Goal: Information Seeking & Learning: Learn about a topic

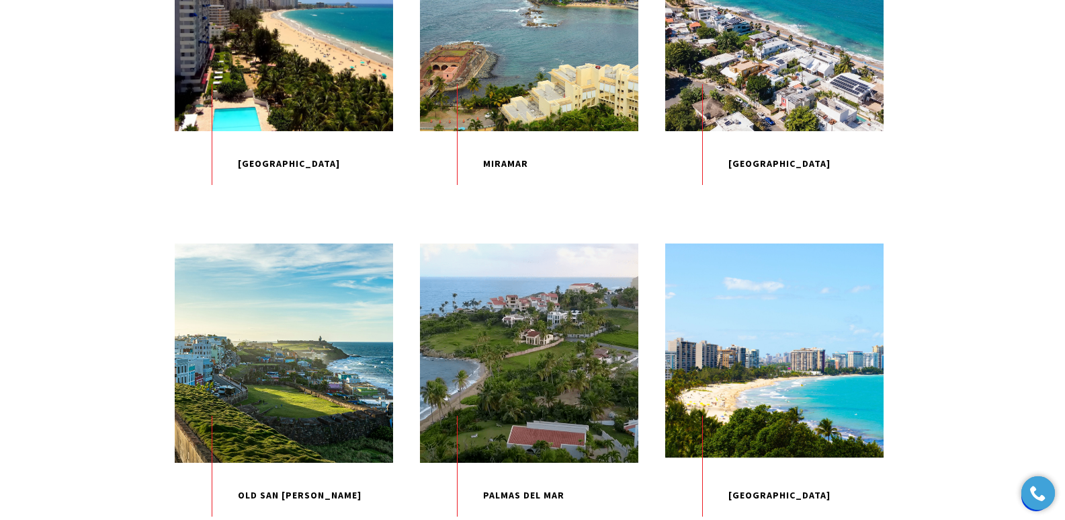
scroll to position [1673, 0]
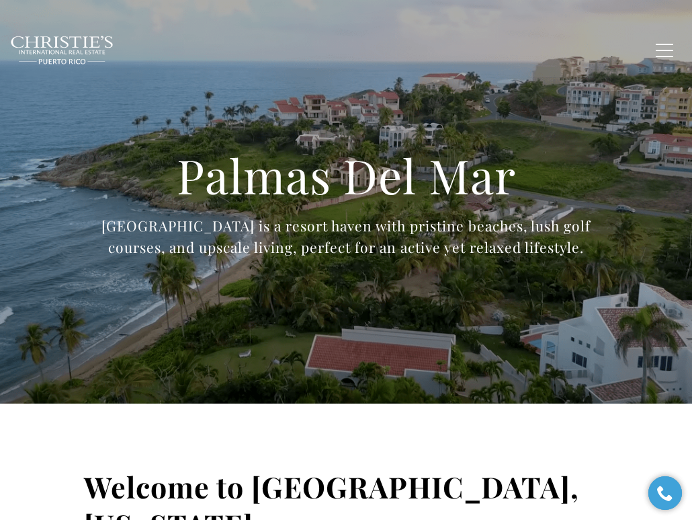
type input "**********"
type input "*********"
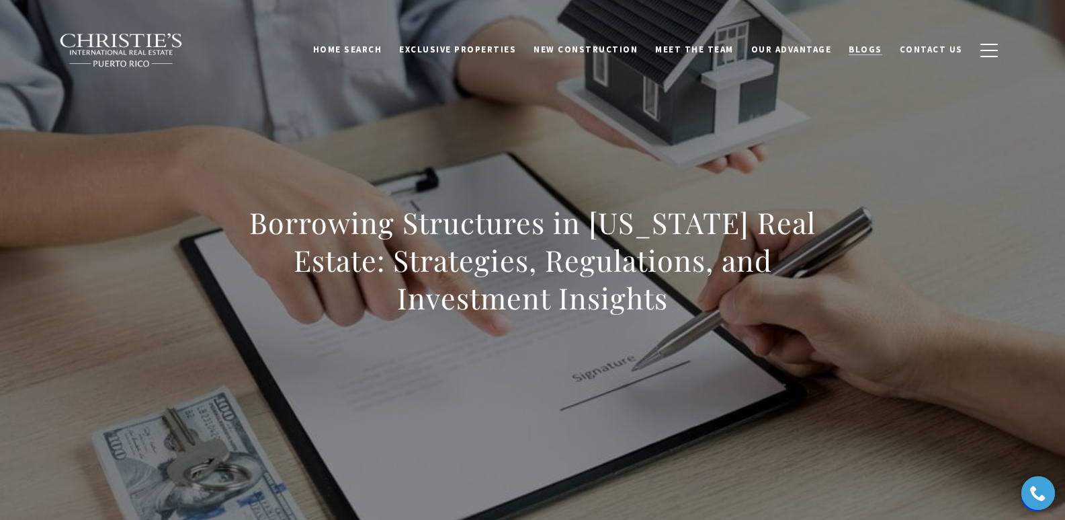
click at [878, 44] on span "Blogs" at bounding box center [866, 49] width 34 height 11
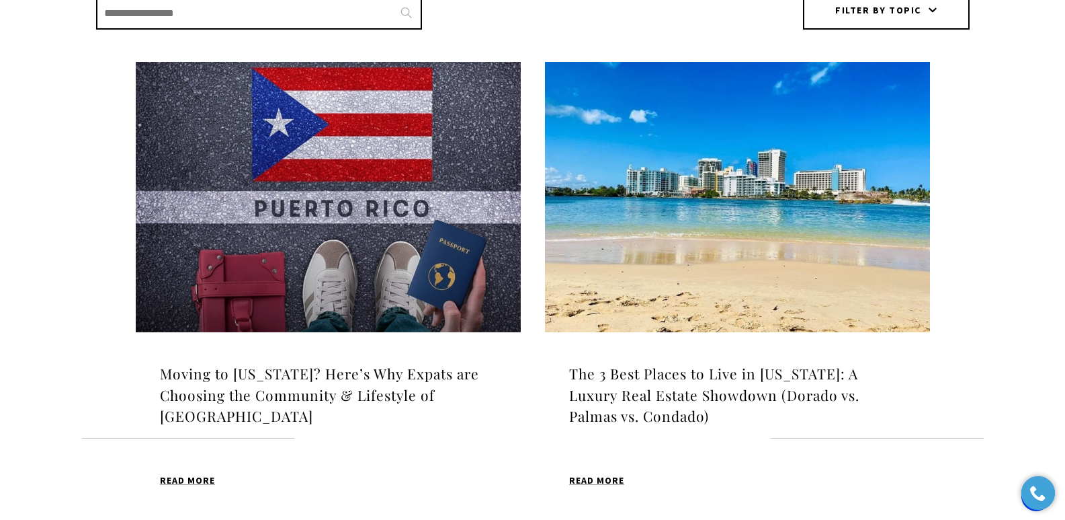
scroll to position [415, 0]
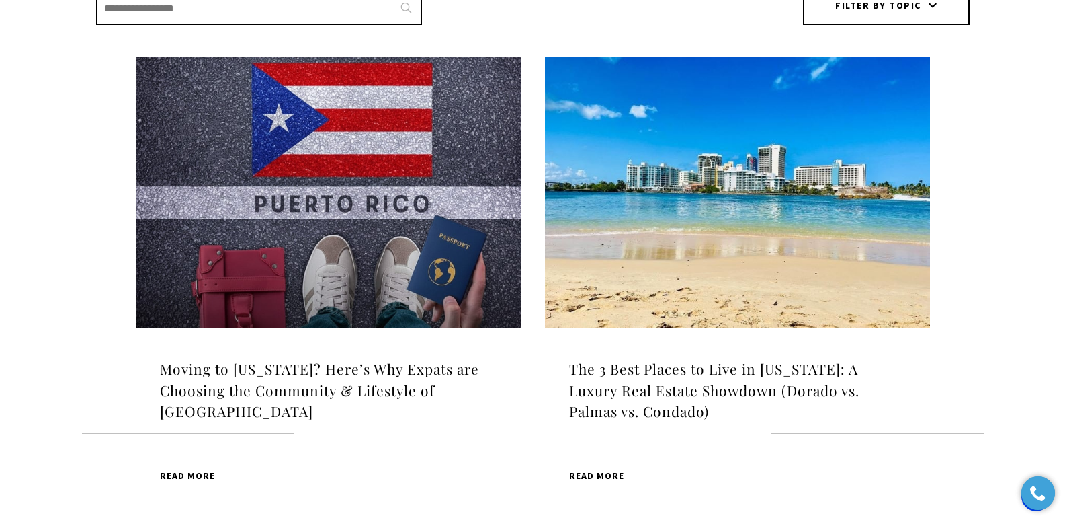
click at [288, 242] on img at bounding box center [328, 192] width 385 height 270
click at [287, 376] on h4 "Moving to [US_STATE]? Here’s Why Expats are Choosing the Community & Lifestyle …" at bounding box center [328, 390] width 337 height 64
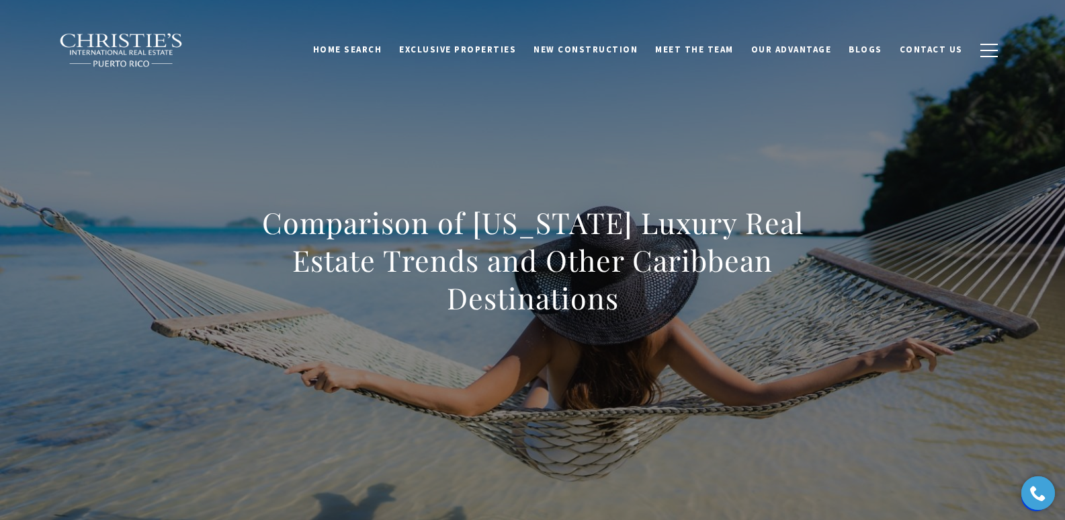
click at [534, 175] on div "Comparison of Puerto Rico Luxury Real Estate Trends and Other Caribbean Destina…" at bounding box center [533, 268] width 941 height 403
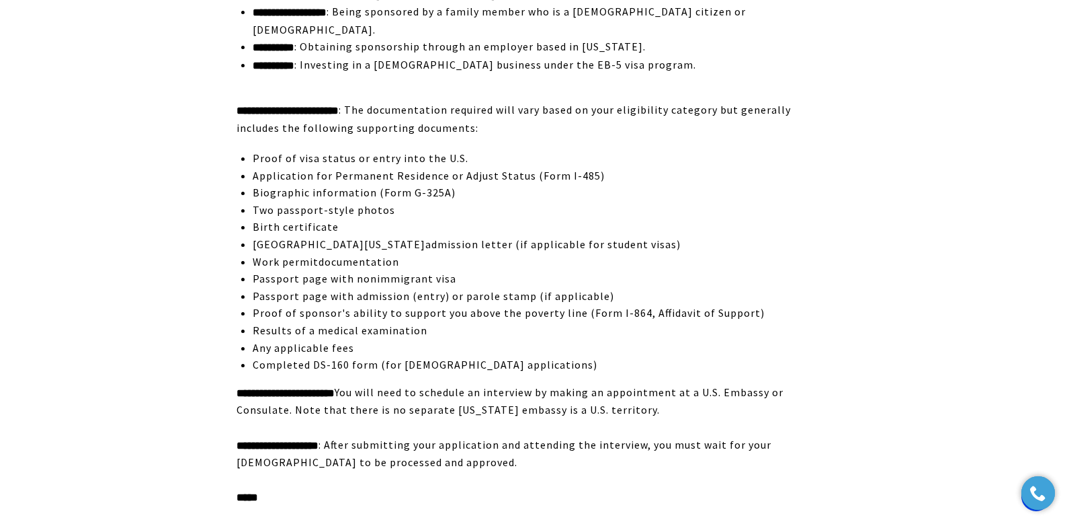
scroll to position [2973, 0]
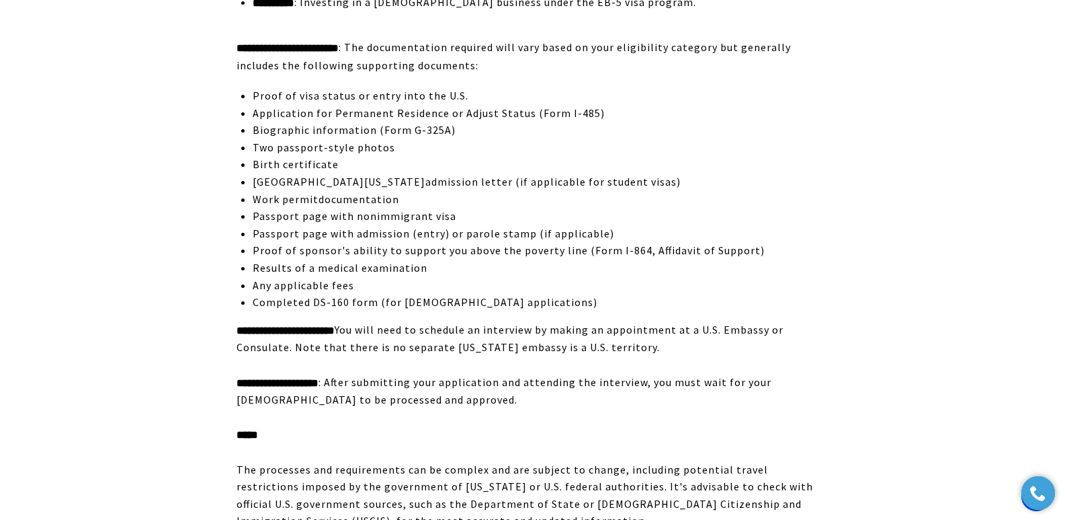
click at [706, 323] on span "You will need to schedule an interview by making an appointment at a U.S. Embas…" at bounding box center [510, 339] width 547 height 32
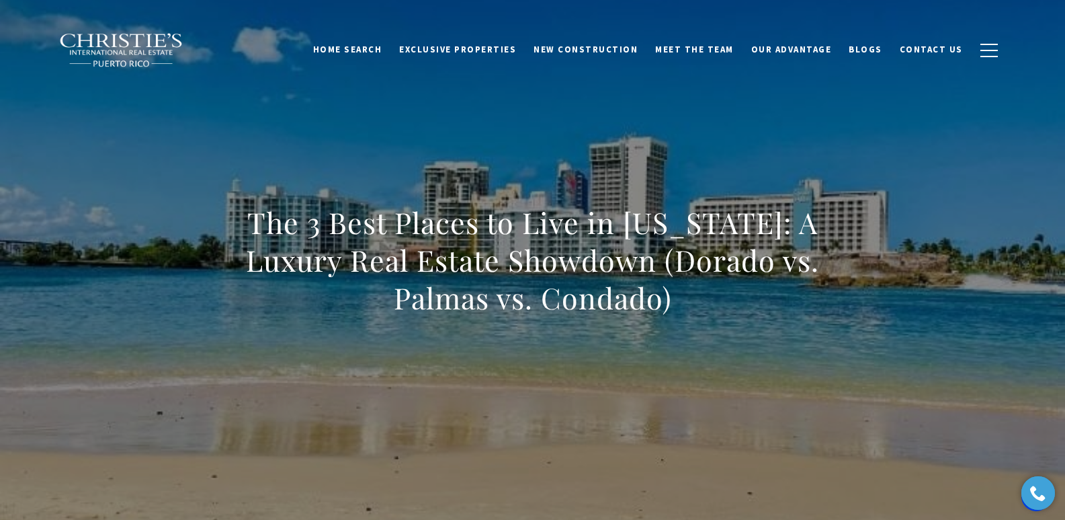
scroll to position [4905, 0]
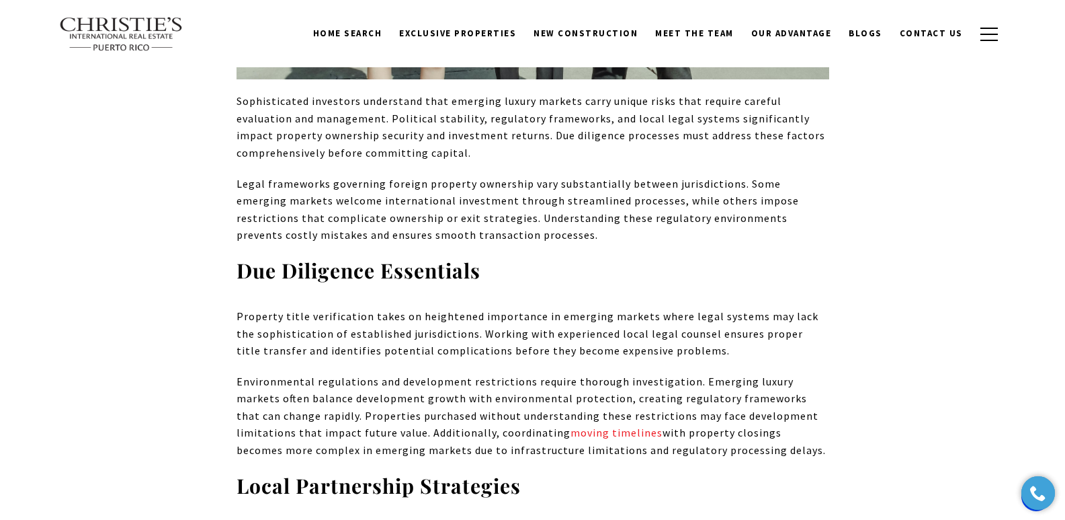
scroll to position [4024, 0]
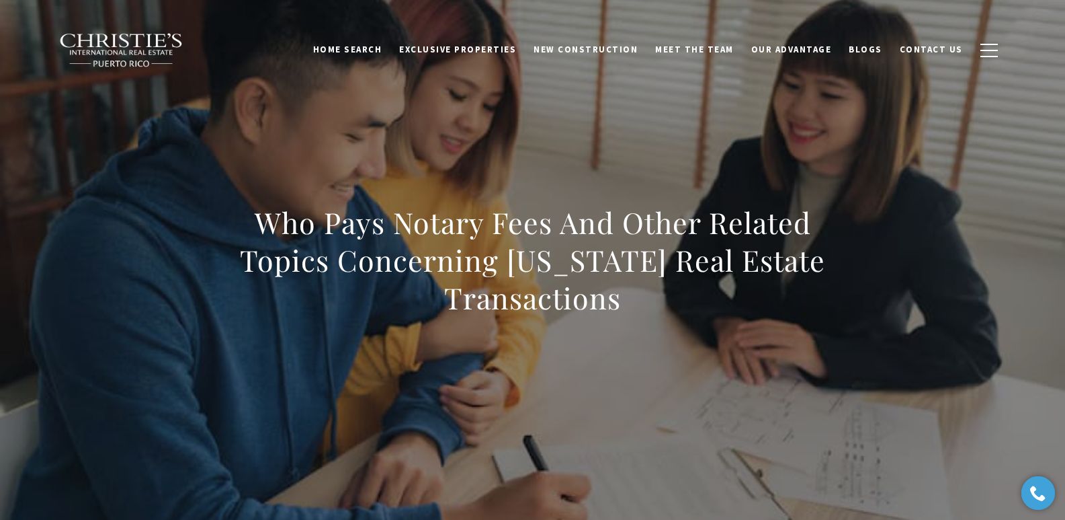
drag, startPoint x: 251, startPoint y: 222, endPoint x: 636, endPoint y: 296, distance: 391.5
click at [636, 296] on h1 "Who Pays Notary Fees And Other Related Topics Concerning [US_STATE] Real Estate…" at bounding box center [533, 260] width 593 height 113
copy h1 "Who Pays Notary Fees And Other Related Topics Concerning [US_STATE] Real Estate…"
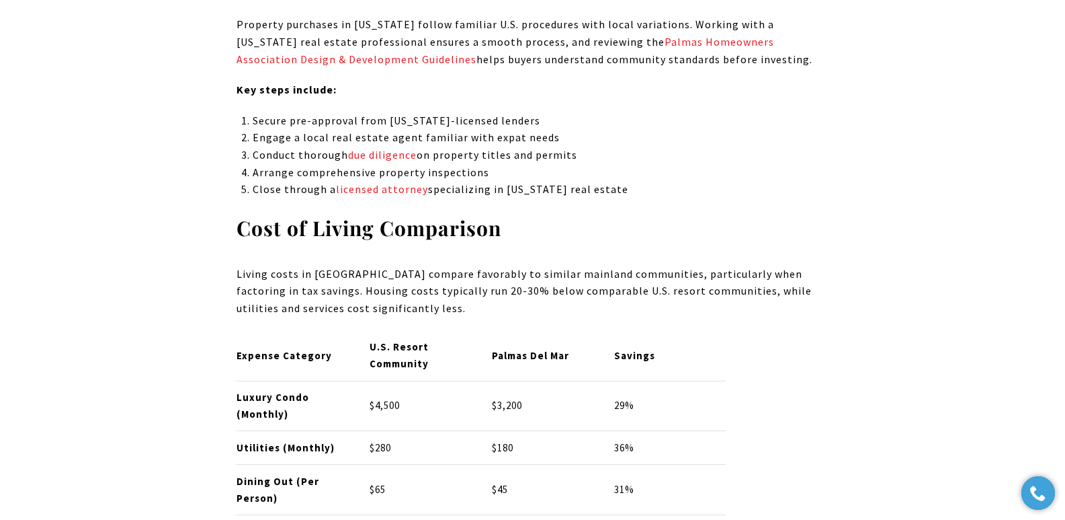
scroll to position [4827, 0]
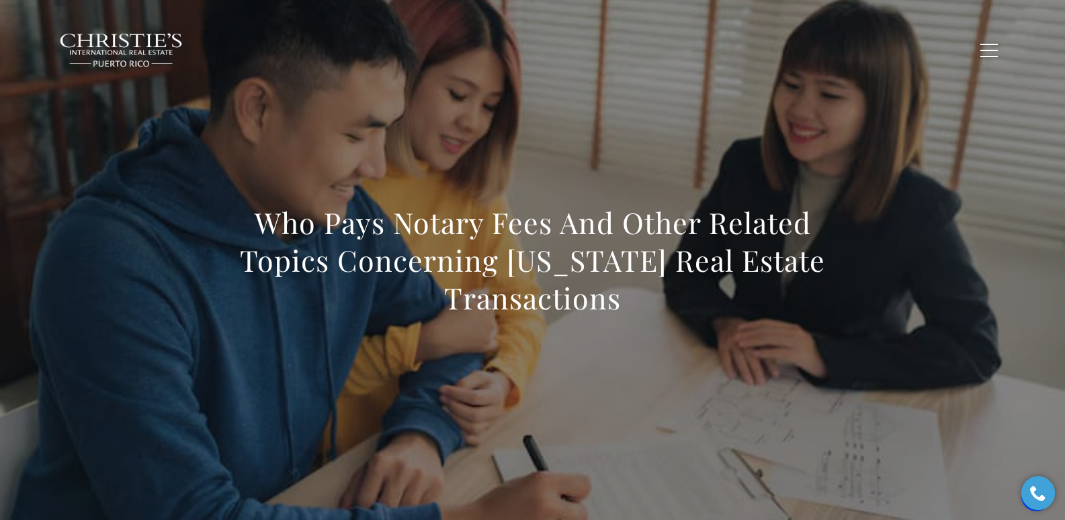
click at [661, 149] on div "Who Pays Notary Fees And Other Related Topics Concerning [US_STATE] Real Estate…" at bounding box center [533, 268] width 941 height 403
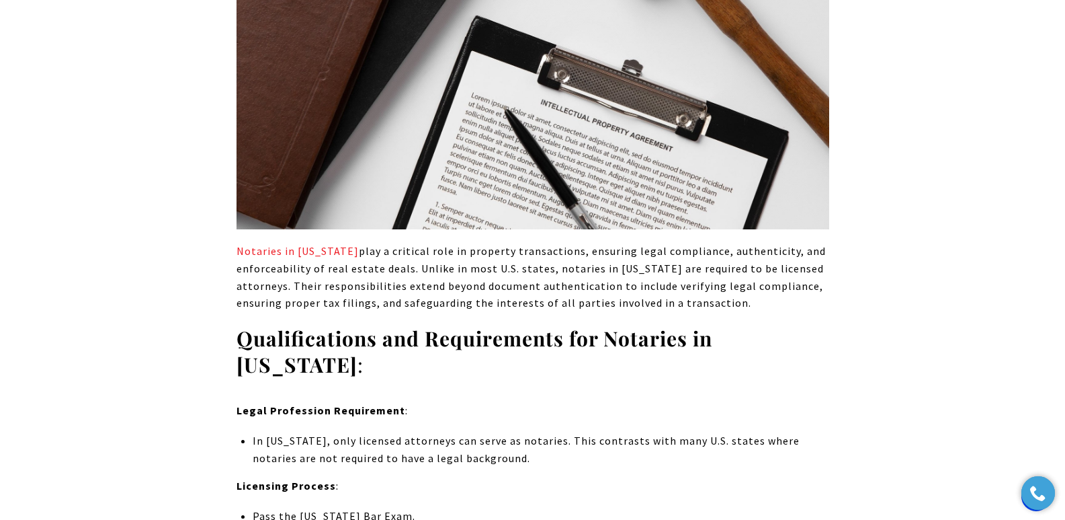
scroll to position [2044, 0]
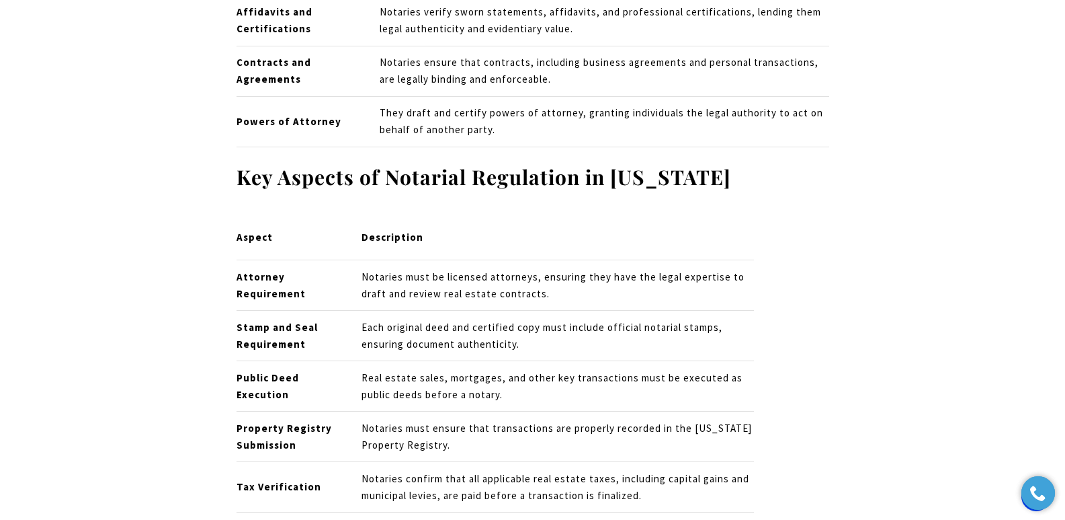
click at [534, 269] on p "Notaries must be licensed attorneys, ensuring they have the legal expertise to …" at bounding box center [558, 286] width 392 height 34
drag, startPoint x: 534, startPoint y: 259, endPoint x: 446, endPoint y: 259, distance: 88.0
click at [446, 269] on p "Notaries must be licensed attorneys, ensuring they have the legal expertise to …" at bounding box center [558, 286] width 392 height 34
copy p "licensed attorneys"
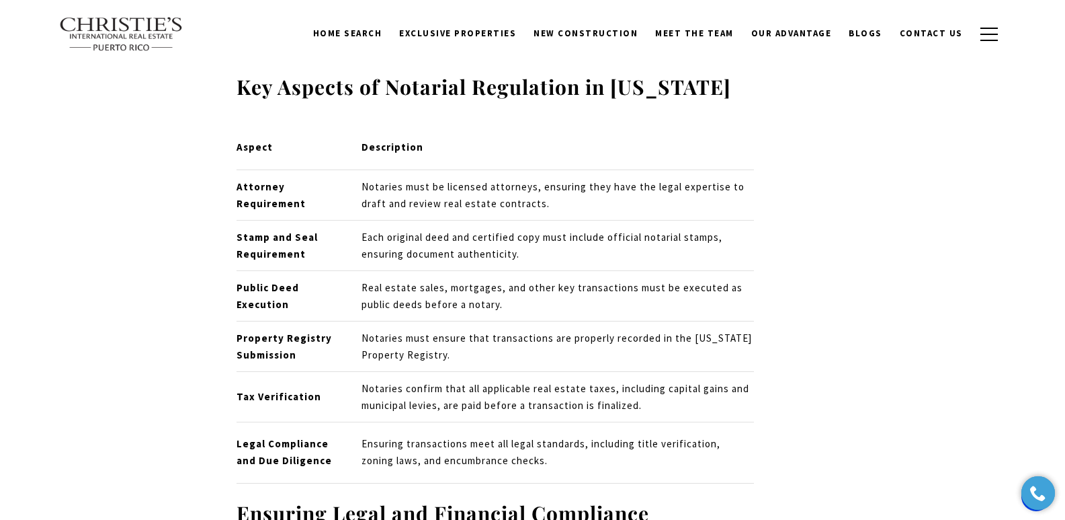
scroll to position [2104, 0]
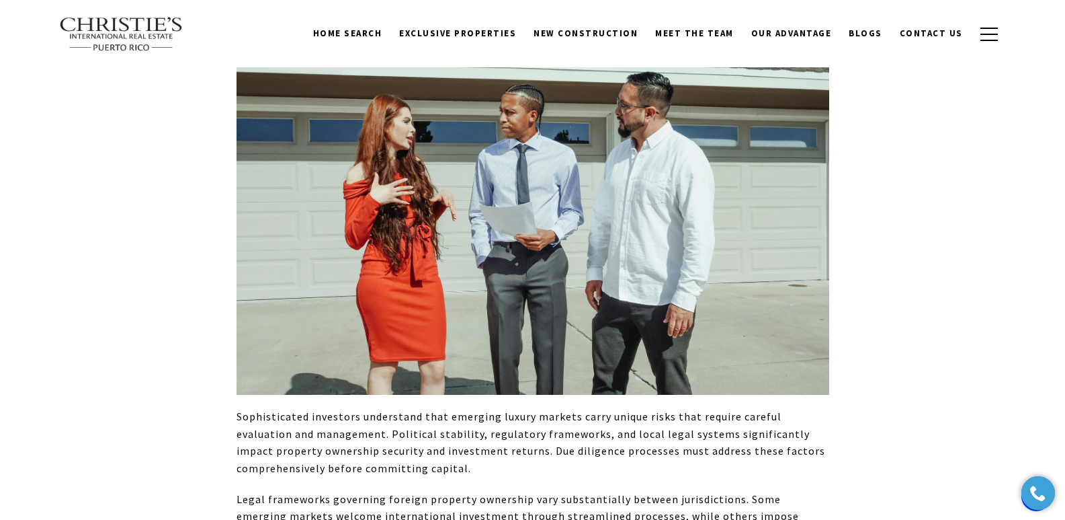
click at [345, 408] on p "Sophisticated investors understand that emerging luxury markets carry unique ri…" at bounding box center [533, 442] width 593 height 69
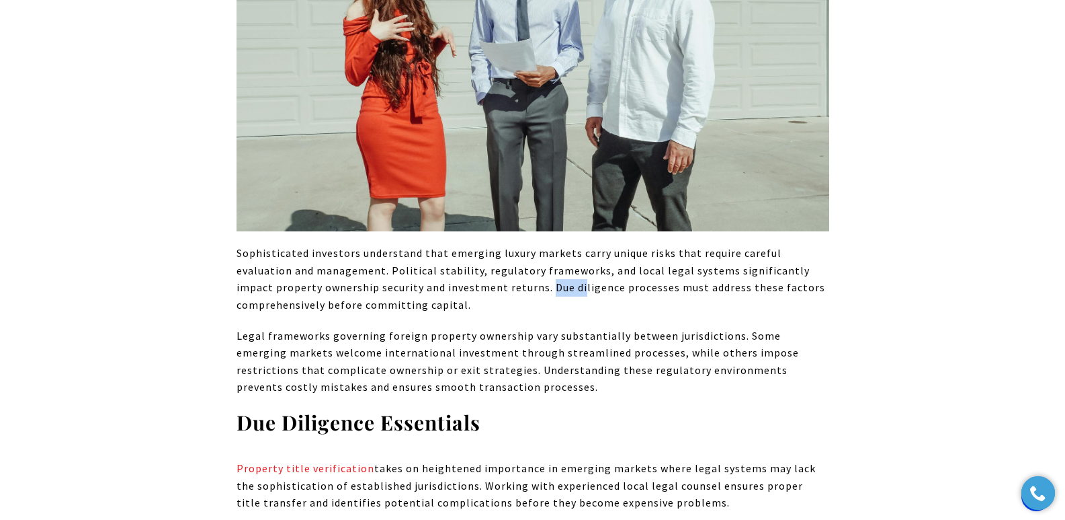
scroll to position [3895, 0]
